Goal: Check status: Check status

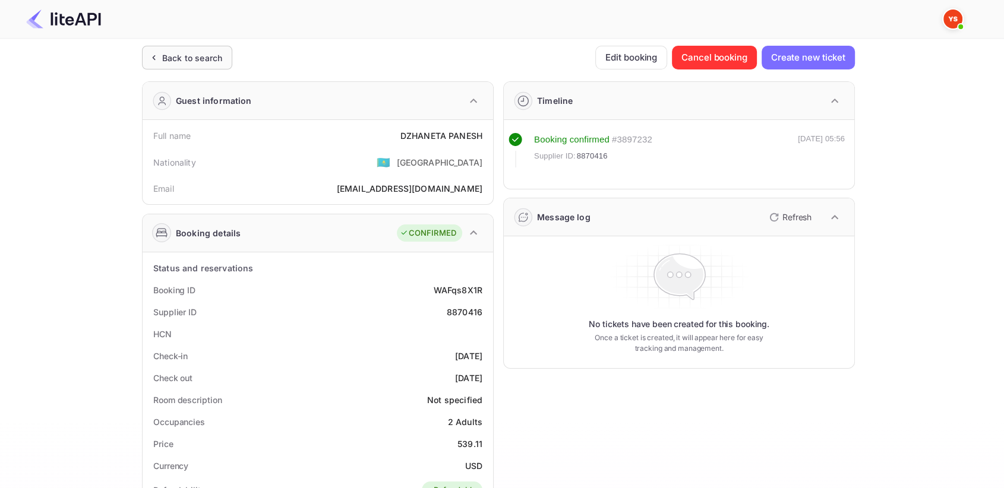
click at [163, 68] on div "Back to search" at bounding box center [187, 58] width 90 height 24
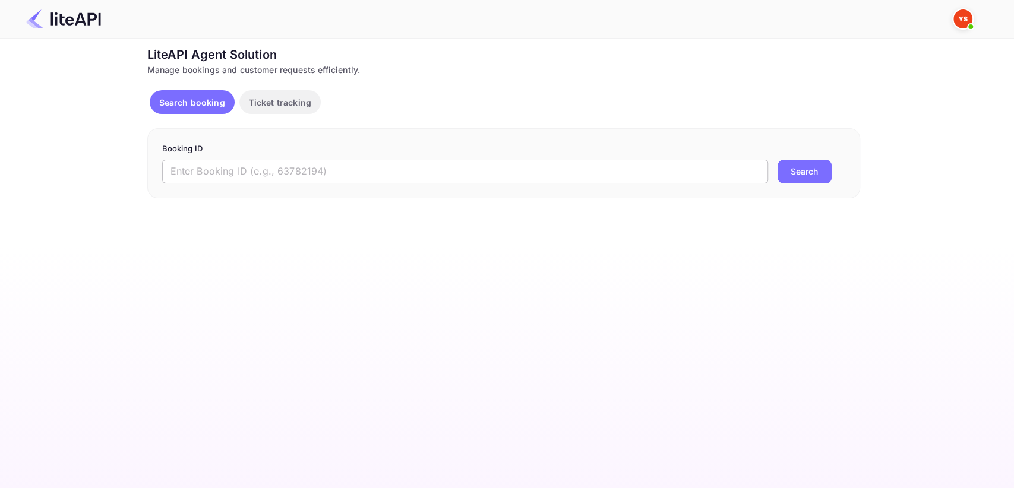
click at [287, 169] on input "text" at bounding box center [465, 172] width 606 height 24
paste input "7441399"
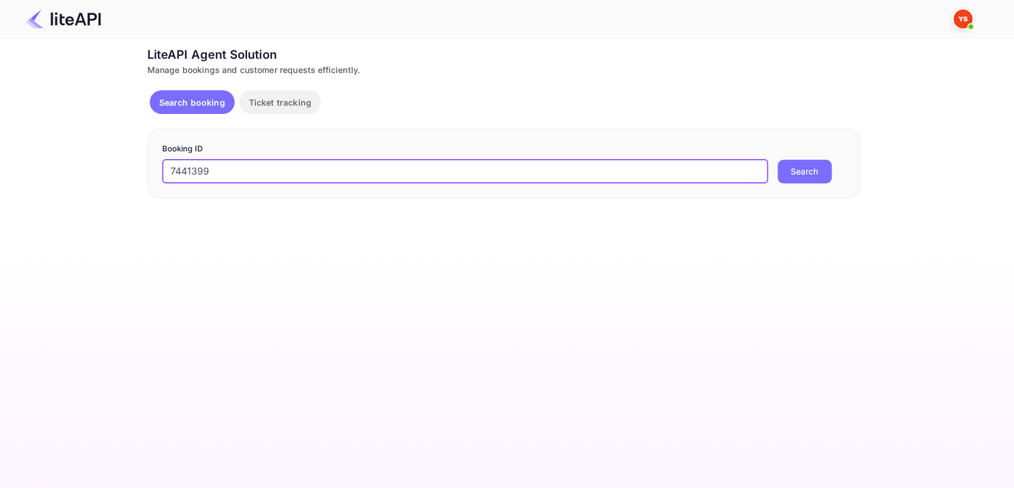
type input "7441399"
click at [803, 173] on button "Search" at bounding box center [805, 172] width 54 height 24
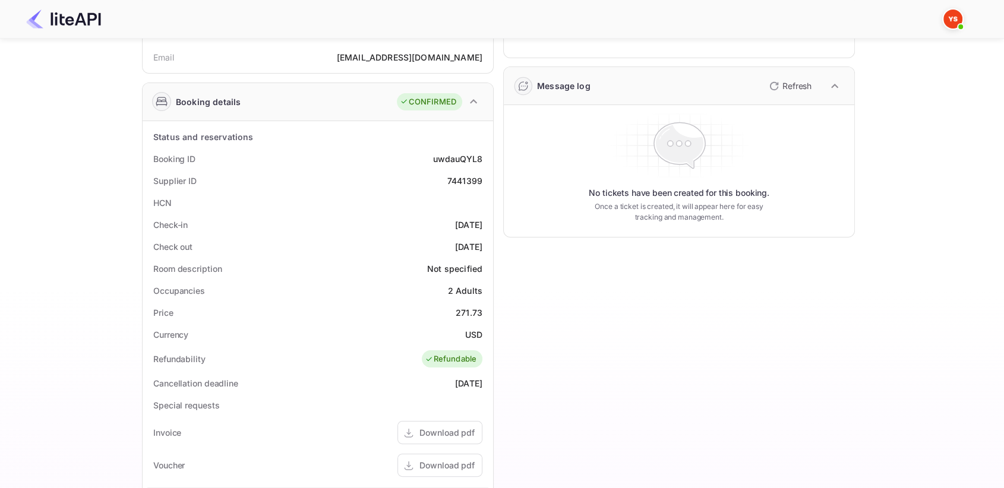
scroll to position [132, 0]
click at [459, 177] on div "7441399" at bounding box center [464, 180] width 35 height 12
copy div "7441399"
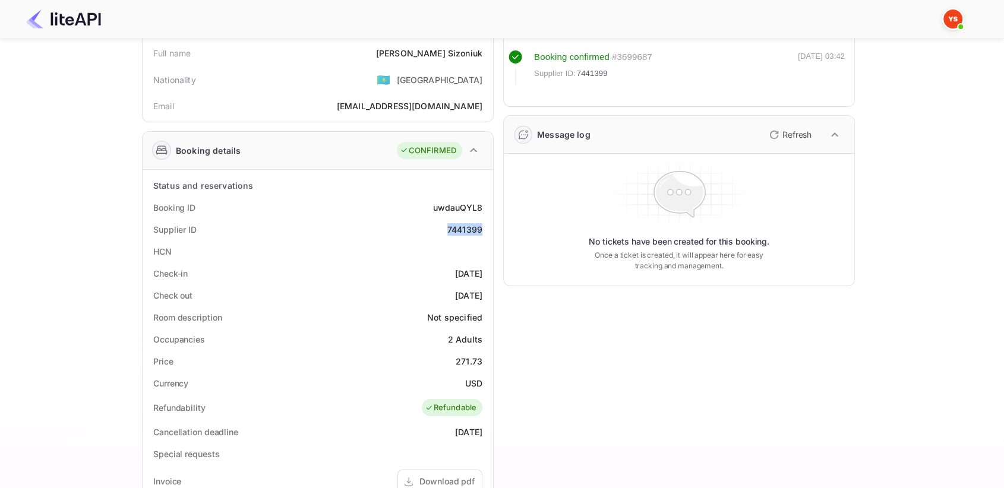
scroll to position [0, 0]
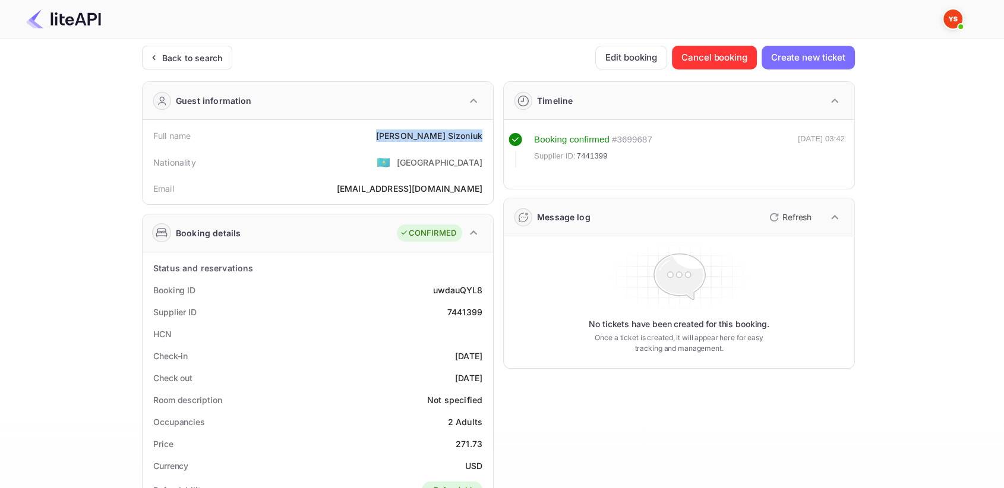
drag, startPoint x: 436, startPoint y: 132, endPoint x: 487, endPoint y: 133, distance: 50.5
click at [487, 133] on div "Full name [PERSON_NAME]" at bounding box center [317, 136] width 341 height 22
copy div "[PERSON_NAME]"
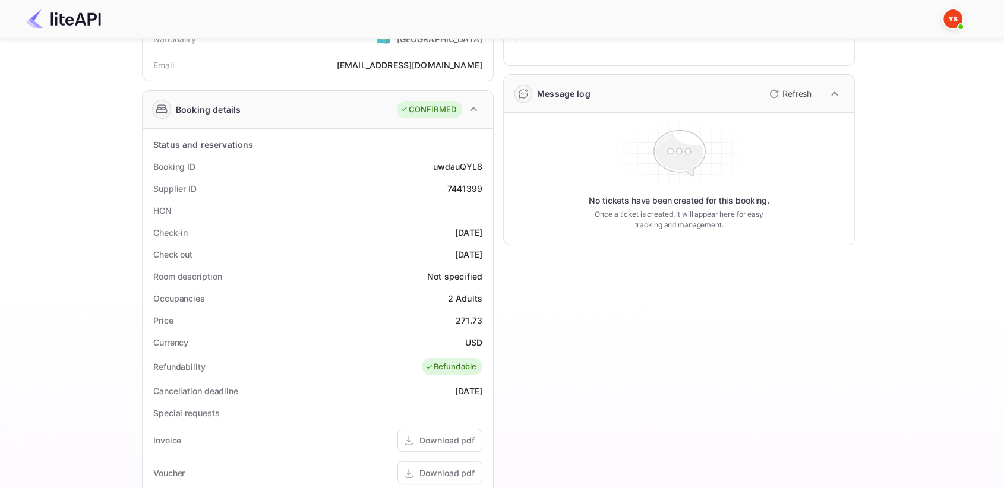
scroll to position [132, 0]
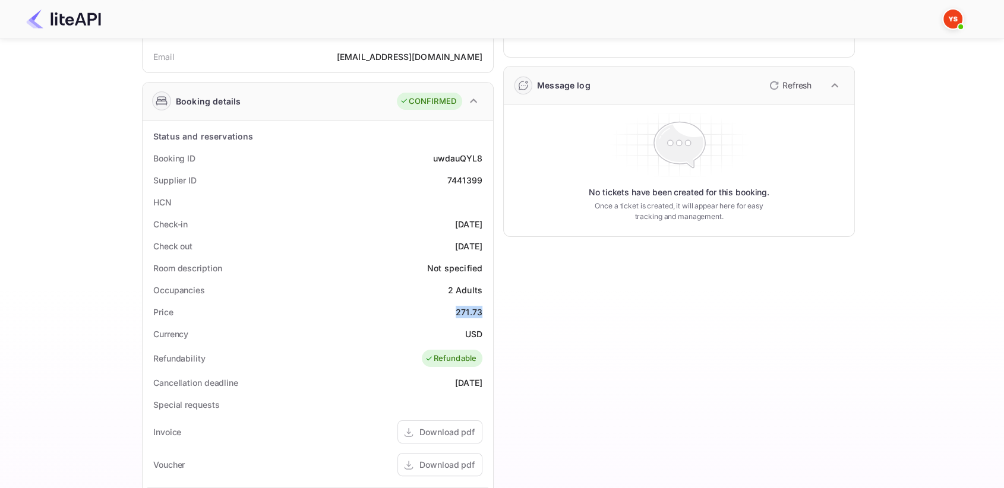
drag, startPoint x: 447, startPoint y: 312, endPoint x: 488, endPoint y: 309, distance: 41.1
click at [488, 309] on div "Price 271.73" at bounding box center [317, 312] width 341 height 22
copy div "271.73"
